Goal: Task Accomplishment & Management: Manage account settings

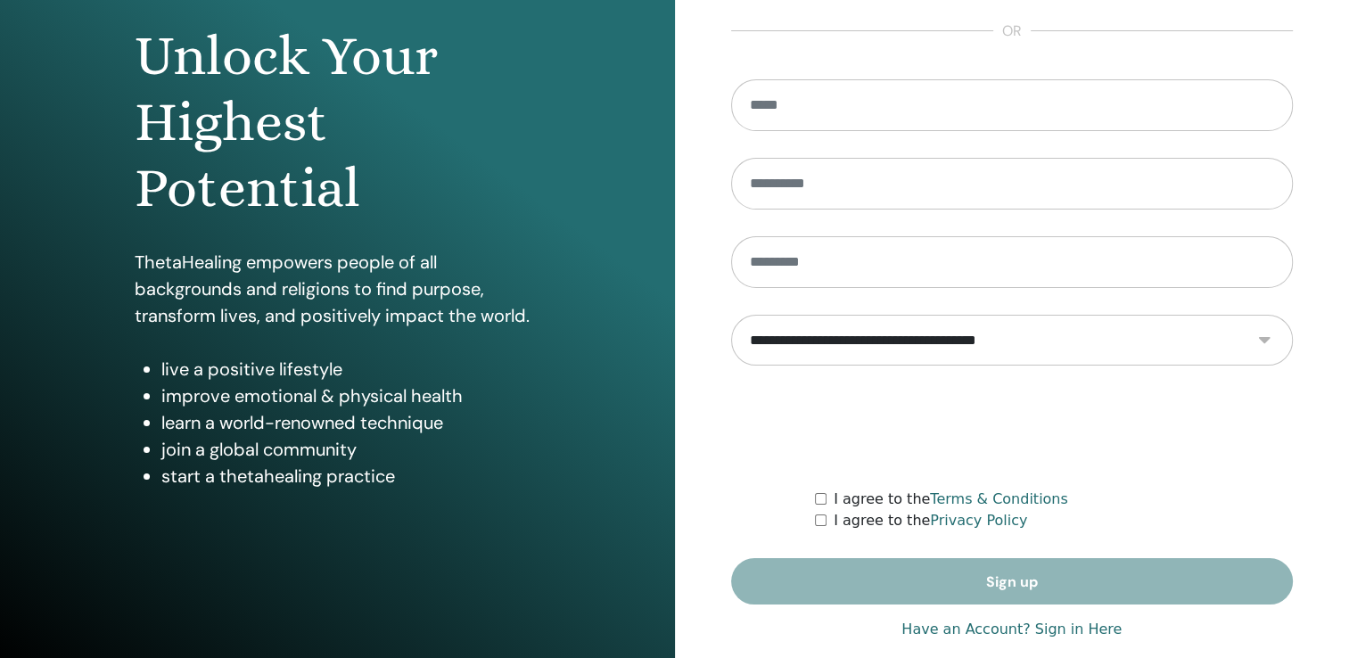
scroll to position [197, 0]
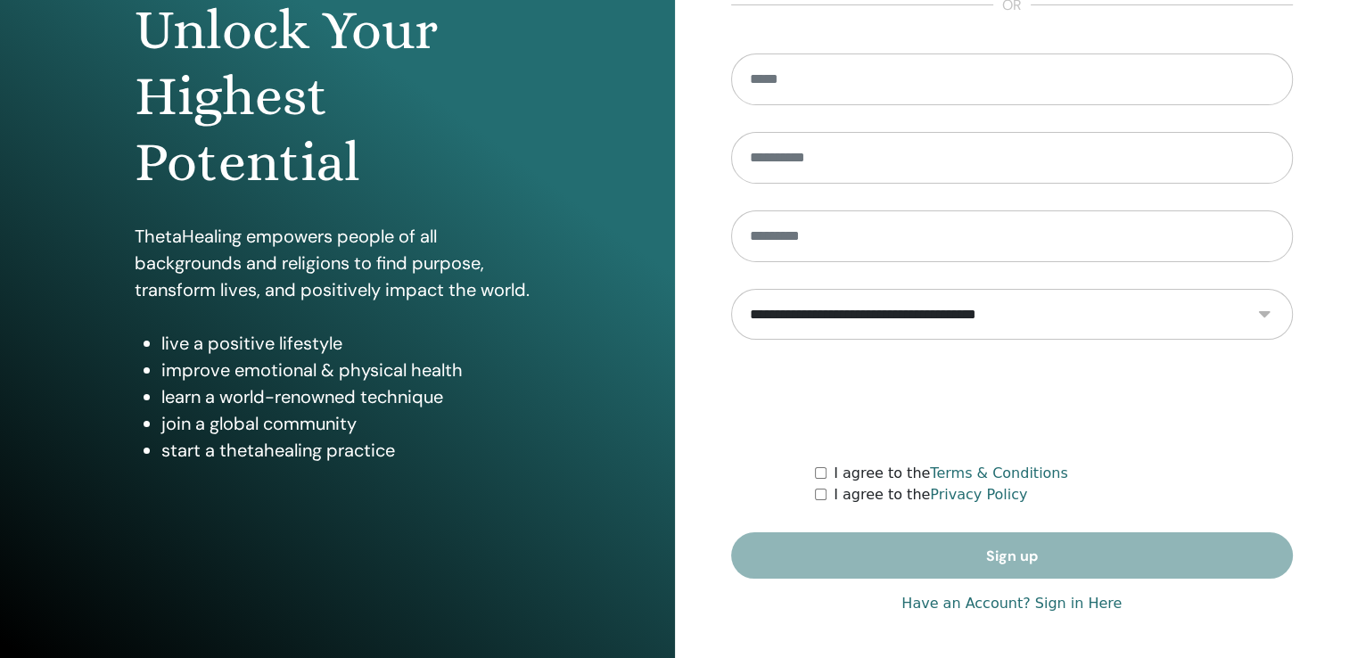
click at [1024, 605] on link "Have an Account? Sign in Here" at bounding box center [1012, 603] width 220 height 21
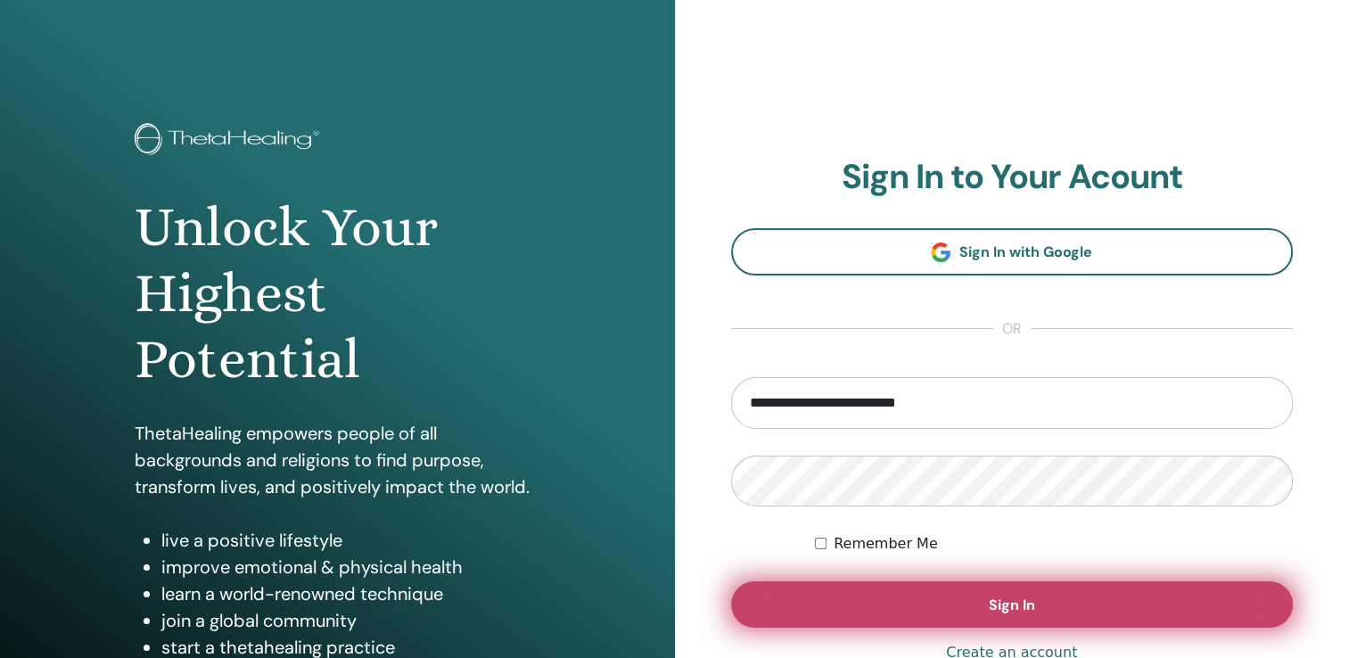
click at [1023, 606] on span "Sign In" at bounding box center [1012, 605] width 46 height 19
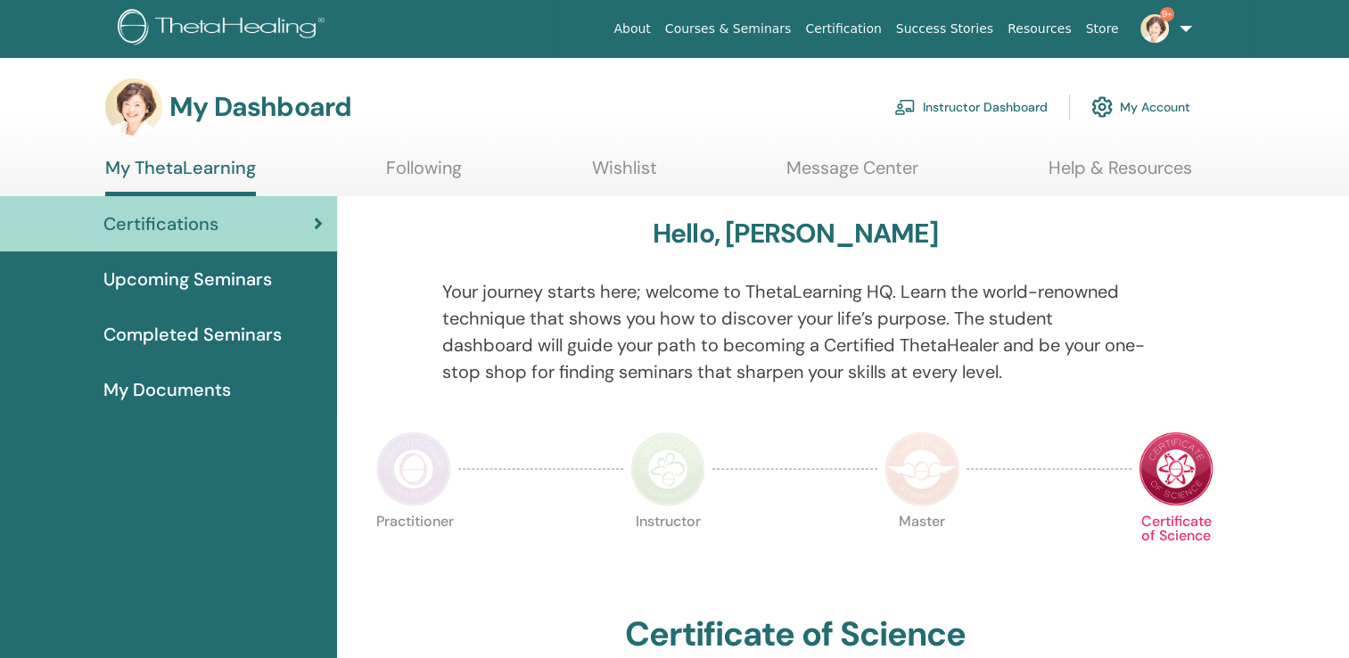
click at [952, 99] on link "Instructor Dashboard" at bounding box center [971, 106] width 153 height 39
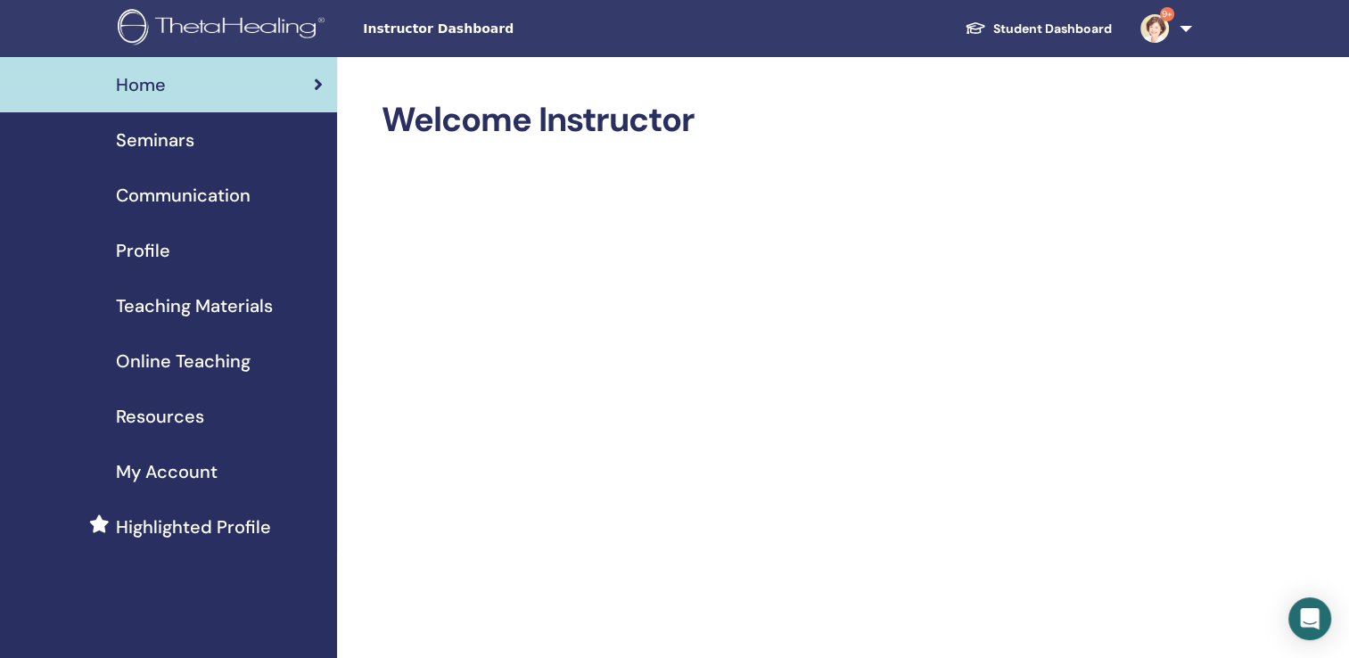
click at [154, 134] on span "Seminars" at bounding box center [155, 140] width 78 height 27
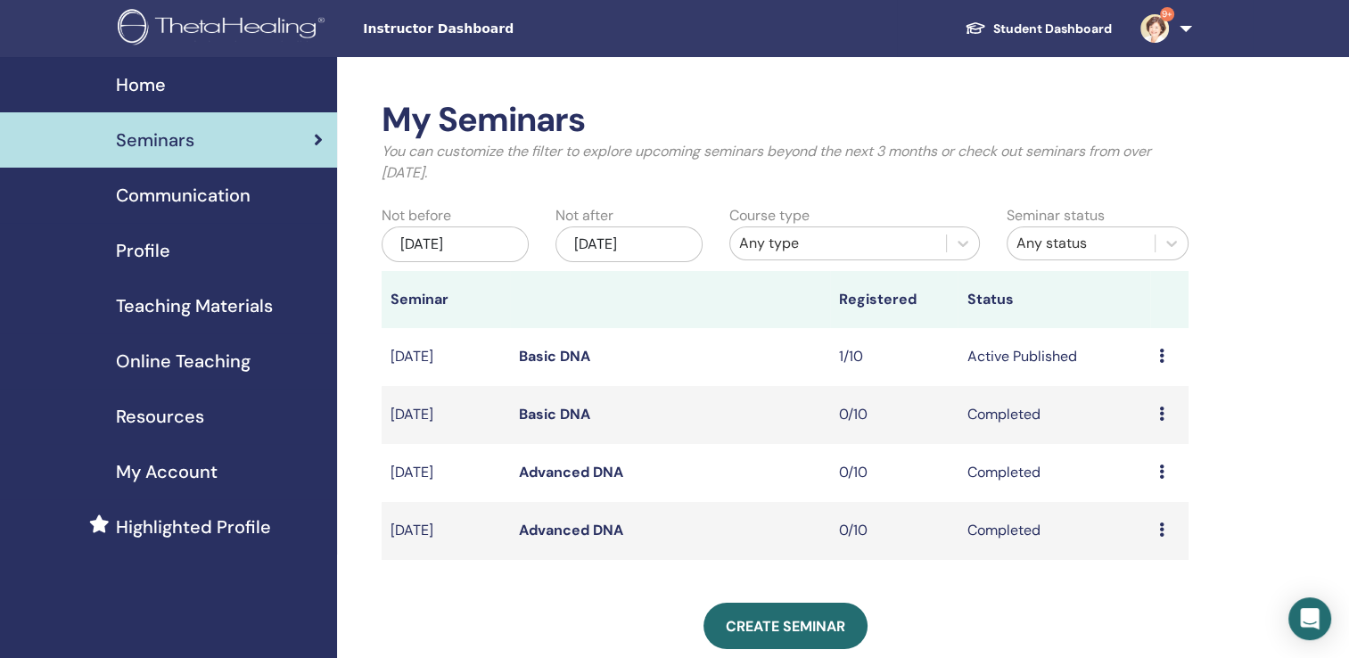
click at [1159, 354] on icon at bounding box center [1161, 356] width 5 height 14
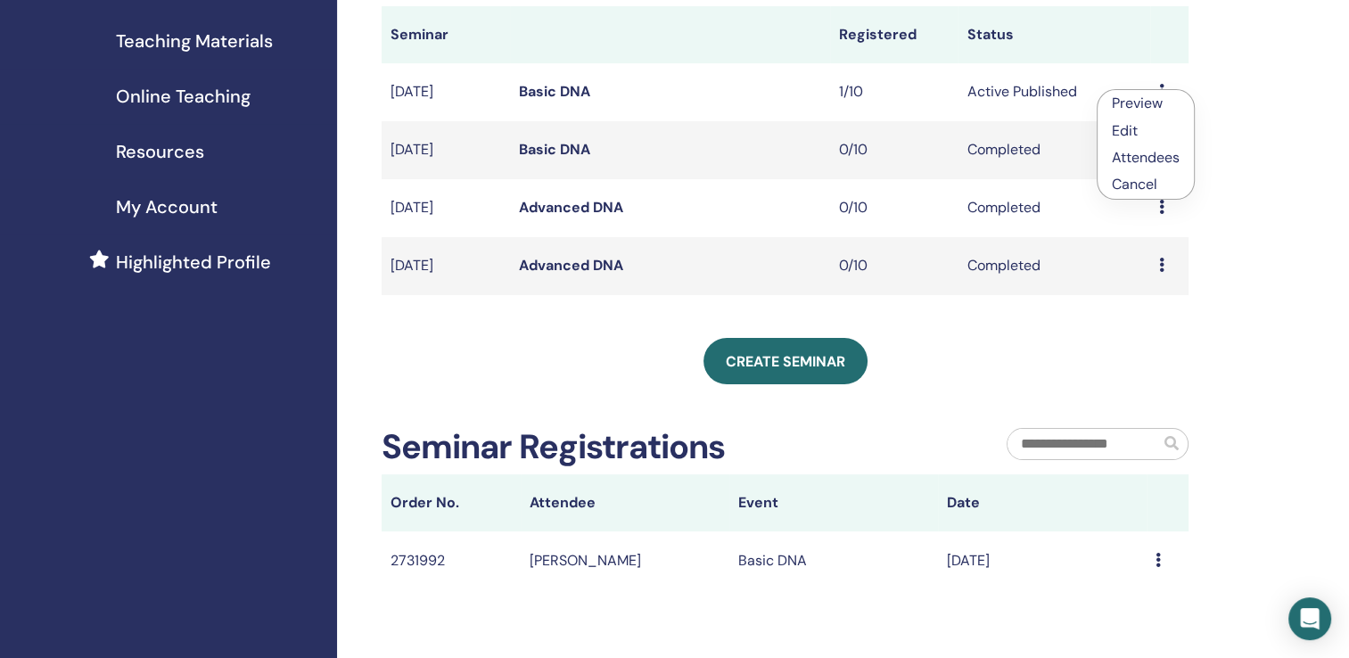
scroll to position [230, 0]
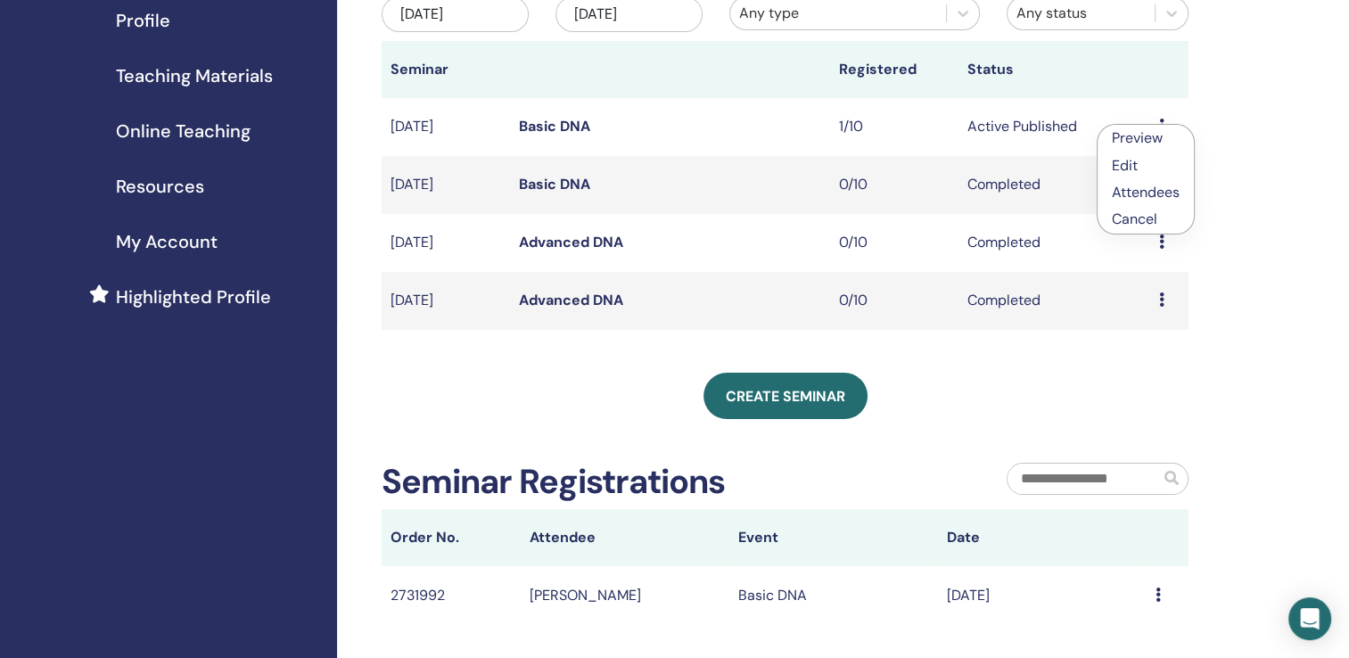
click at [1149, 188] on link "Attendees" at bounding box center [1146, 192] width 68 height 19
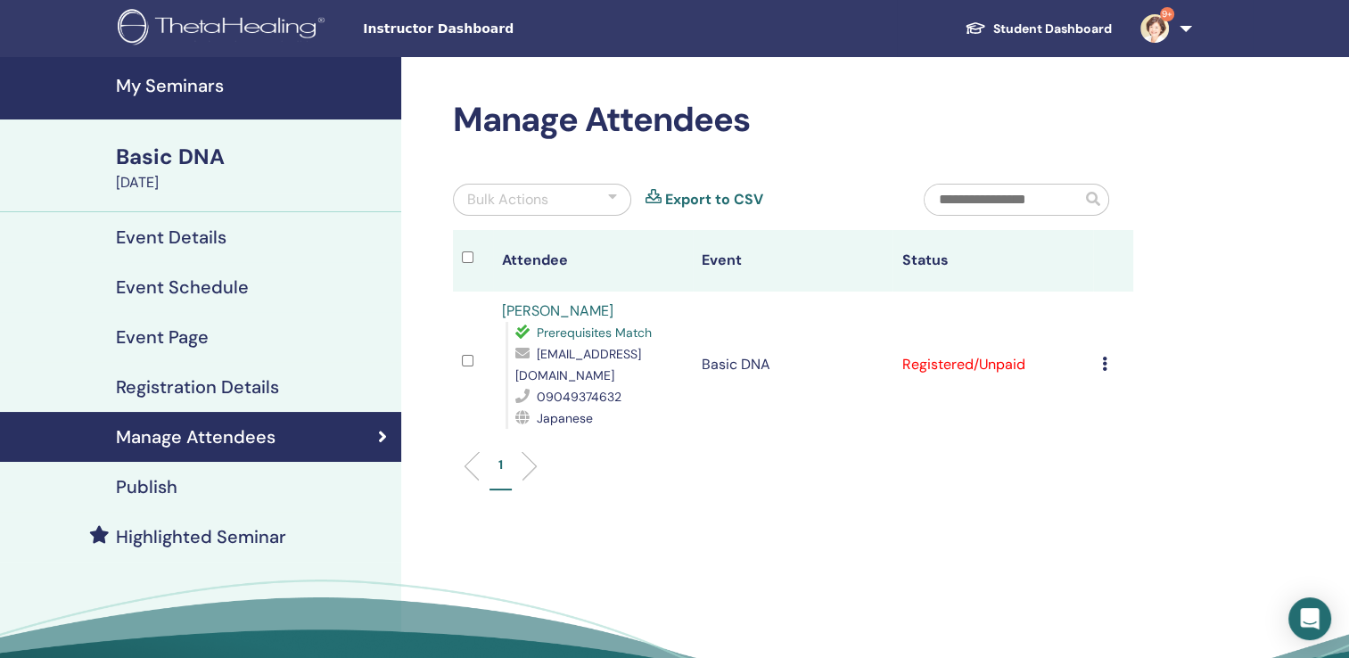
click at [1106, 365] on icon at bounding box center [1104, 364] width 5 height 14
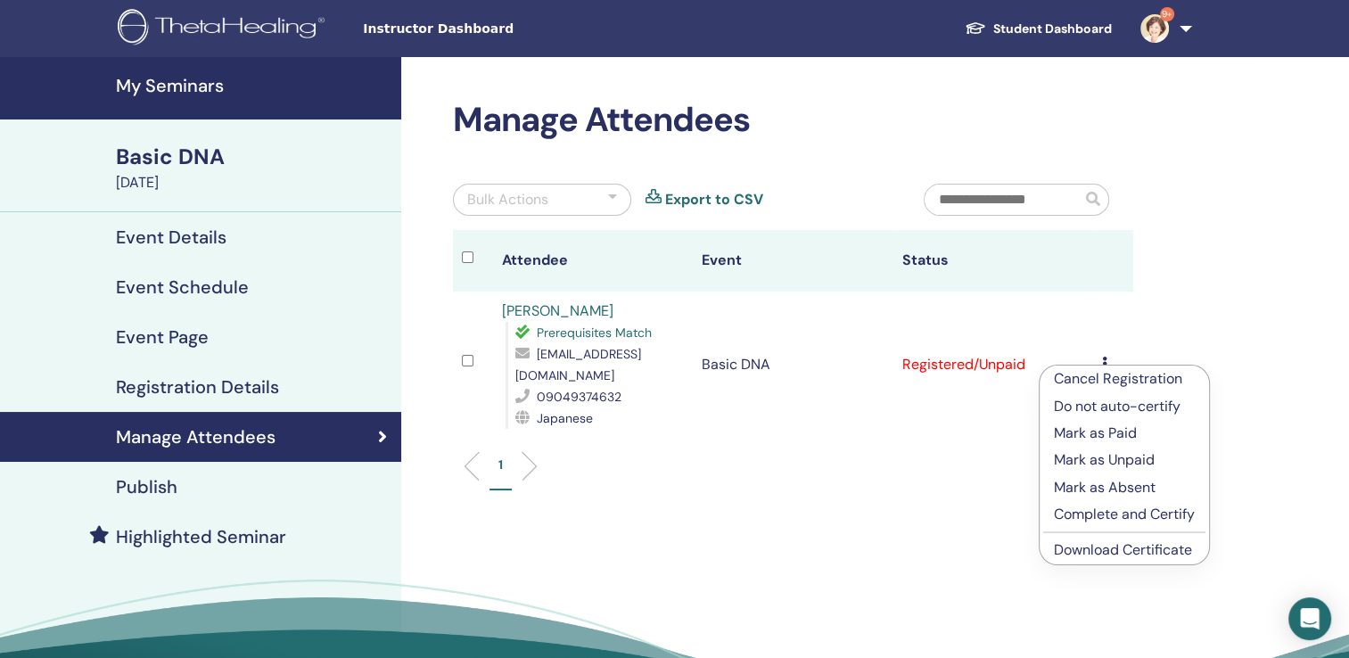
click at [1106, 551] on link "Download Certificate" at bounding box center [1123, 549] width 138 height 19
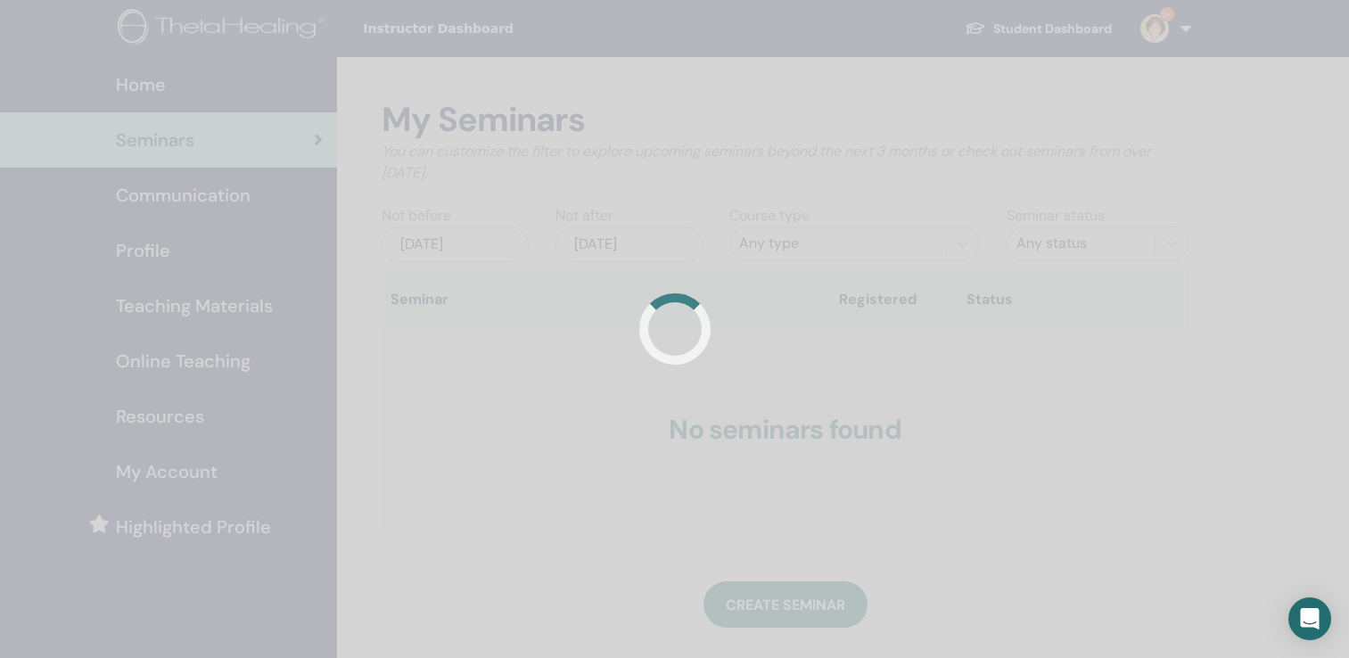
scroll to position [230, 0]
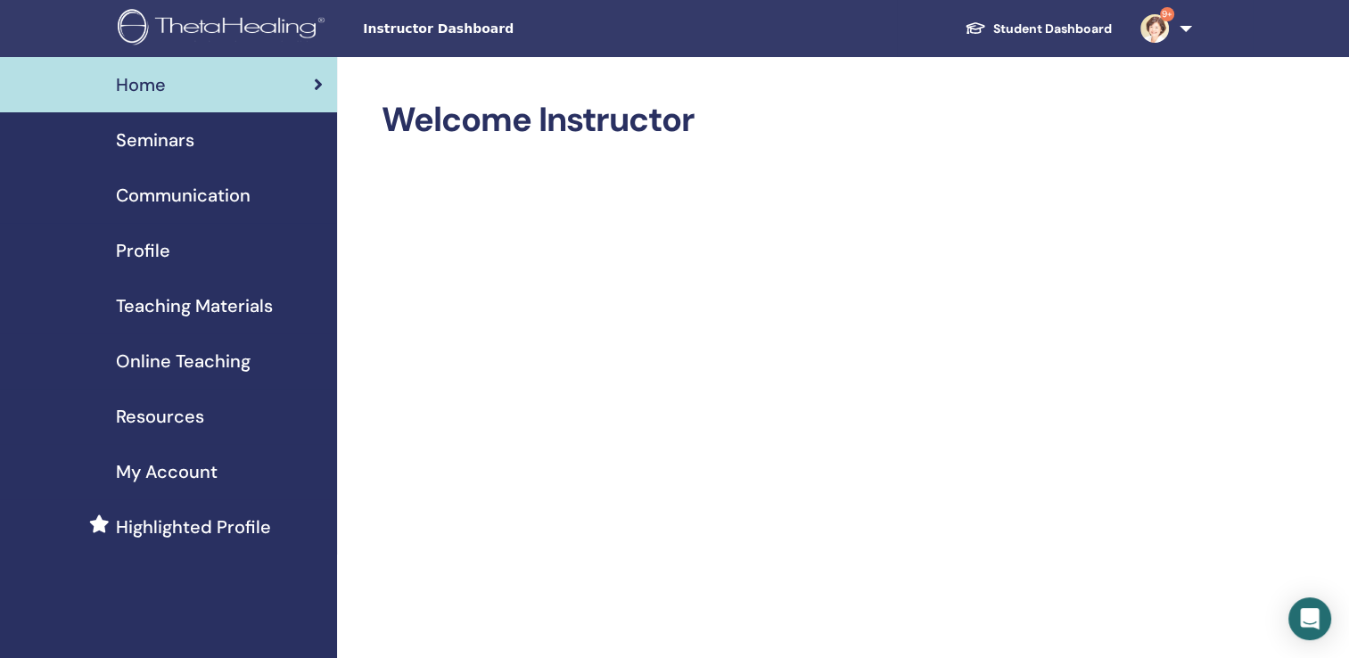
click at [1151, 31] on img at bounding box center [1155, 28] width 29 height 29
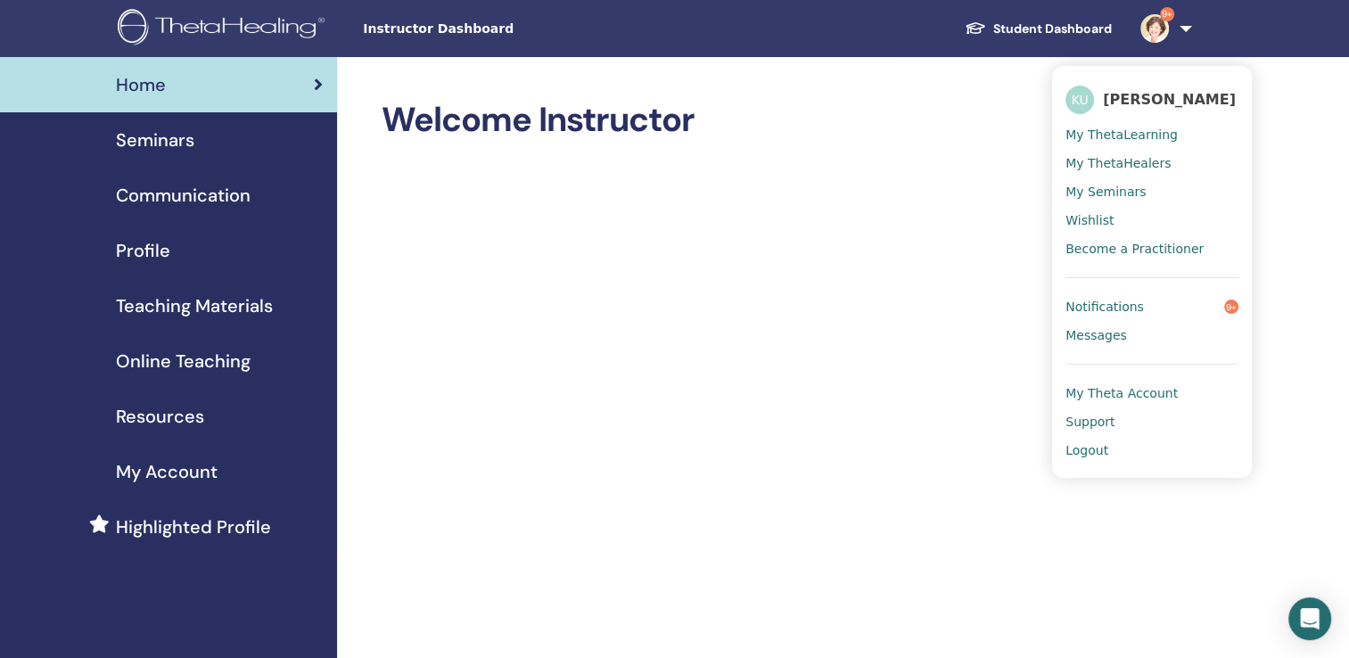
click at [1092, 452] on span "Logout" at bounding box center [1087, 450] width 43 height 16
